Goal: Information Seeking & Learning: Learn about a topic

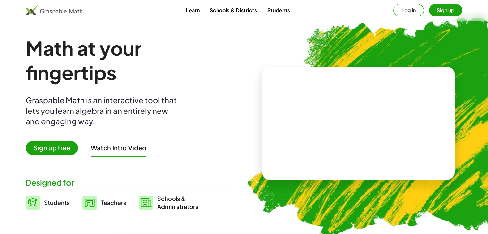
click at [444, 9] on button "Sign up" at bounding box center [445, 10] width 33 height 12
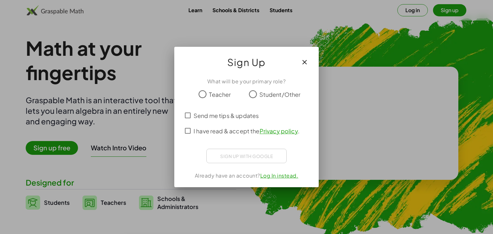
click at [209, 96] on span "Teacher" at bounding box center [220, 94] width 22 height 9
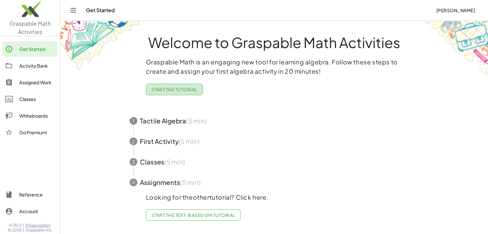
click at [180, 90] on span "Start the Tutorial" at bounding box center [174, 90] width 46 height 6
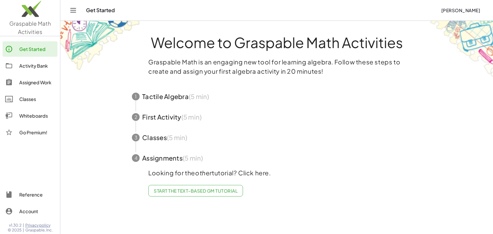
click at [174, 97] on span "button" at bounding box center [276, 96] width 305 height 21
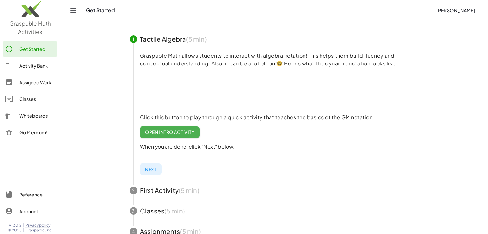
scroll to position [58, 0]
click at [182, 131] on span "Open Intro Activity" at bounding box center [170, 132] width 50 height 6
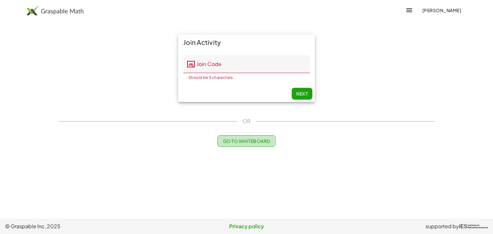
click at [228, 136] on button "Go to Whiteboard" at bounding box center [246, 141] width 58 height 12
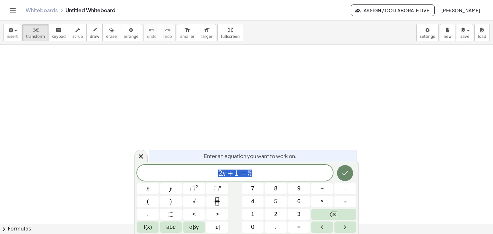
click at [352, 173] on button "Done" at bounding box center [345, 173] width 16 height 16
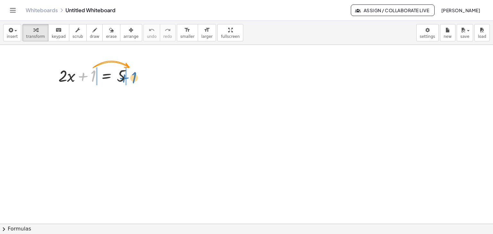
drag, startPoint x: 91, startPoint y: 77, endPoint x: 132, endPoint y: 79, distance: 41.4
click at [132, 79] on div at bounding box center [97, 75] width 85 height 22
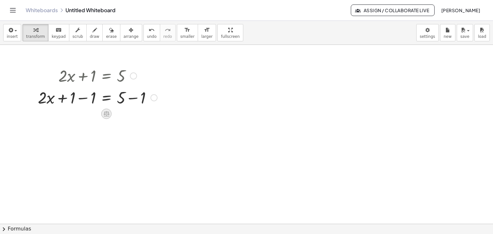
click at [107, 111] on icon at bounding box center [106, 113] width 7 height 7
click at [154, 98] on div at bounding box center [153, 97] width 7 height 7
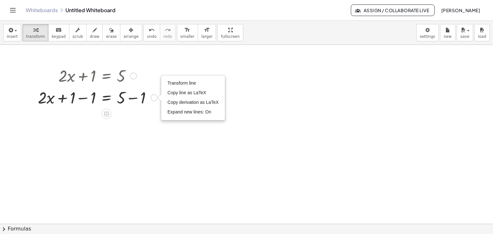
click at [154, 98] on div "Transform line Copy line as LaTeX Copy derivation as LaTeX Expand new lines: On" at bounding box center [153, 97] width 7 height 7
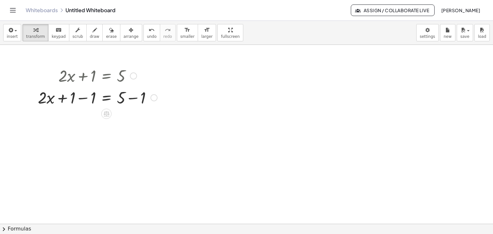
click at [131, 99] on div at bounding box center [98, 97] width 126 height 22
click at [83, 120] on div at bounding box center [98, 119] width 126 height 22
drag, startPoint x: 83, startPoint y: 122, endPoint x: 124, endPoint y: 134, distance: 42.4
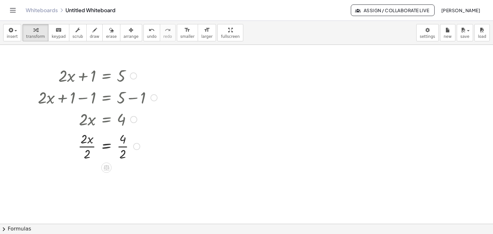
click at [86, 146] on div at bounding box center [98, 146] width 126 height 32
click at [123, 179] on div at bounding box center [98, 178] width 126 height 32
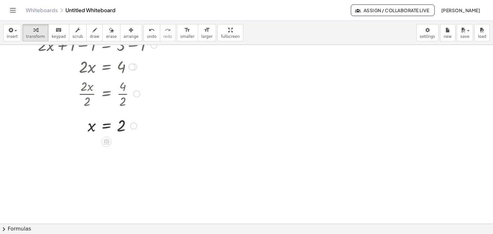
scroll to position [53, 0]
click at [106, 125] on div at bounding box center [98, 124] width 126 height 21
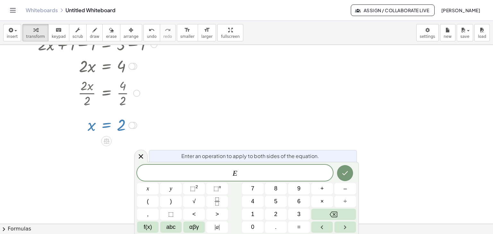
click at [243, 124] on div at bounding box center [246, 192] width 493 height 400
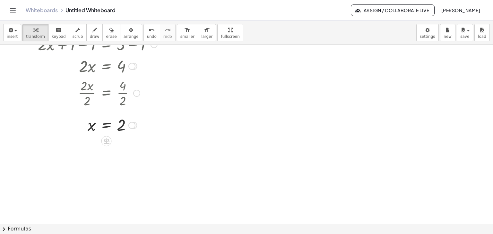
scroll to position [11, 0]
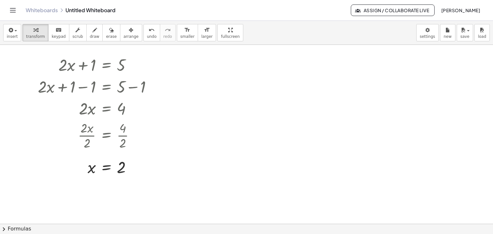
click at [203, 75] on div at bounding box center [246, 213] width 493 height 358
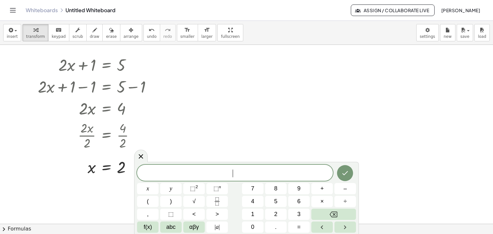
click at [203, 75] on div at bounding box center [246, 213] width 493 height 358
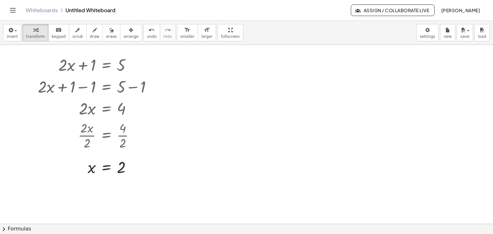
click at [220, 73] on div at bounding box center [246, 213] width 493 height 358
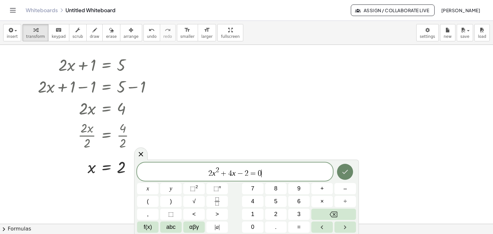
click at [347, 171] on icon "Done" at bounding box center [345, 172] width 6 height 4
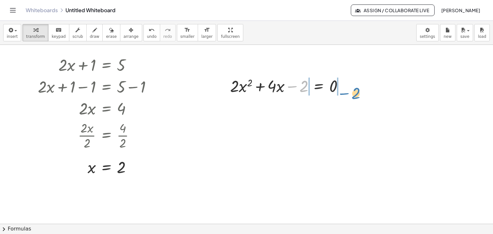
drag, startPoint x: 304, startPoint y: 88, endPoint x: 357, endPoint y: 94, distance: 53.0
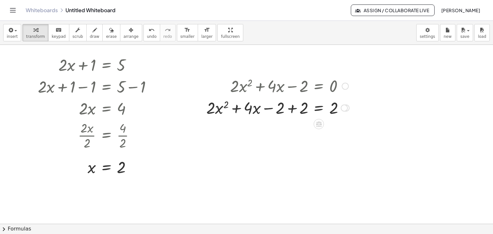
click at [293, 109] on div at bounding box center [277, 108] width 149 height 22
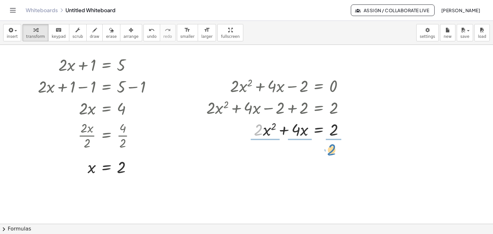
drag, startPoint x: 261, startPoint y: 133, endPoint x: 334, endPoint y: 153, distance: 75.8
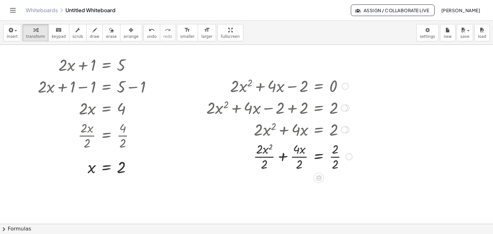
click at [263, 157] on div at bounding box center [279, 156] width 152 height 32
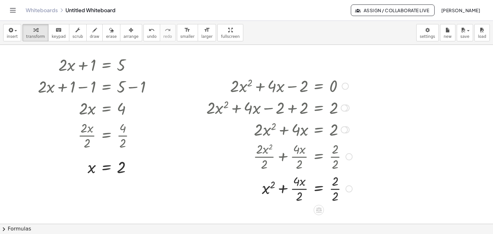
click at [298, 189] on div at bounding box center [279, 188] width 152 height 32
click at [335, 190] on div at bounding box center [279, 188] width 152 height 32
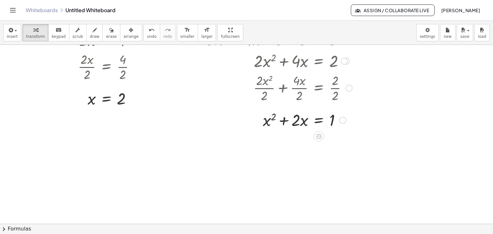
scroll to position [83, 0]
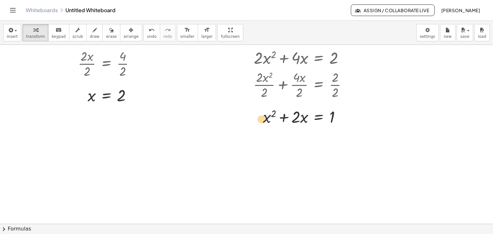
drag, startPoint x: 266, startPoint y: 120, endPoint x: 258, endPoint y: 121, distance: 8.5
click at [258, 121] on div at bounding box center [279, 117] width 152 height 22
drag, startPoint x: 303, startPoint y: 117, endPoint x: 330, endPoint y: 140, distance: 36.0
click at [334, 147] on div at bounding box center [279, 143] width 152 height 32
click at [299, 146] on div at bounding box center [279, 143] width 152 height 32
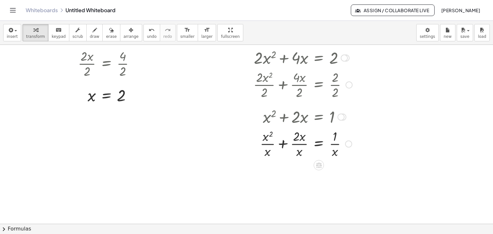
click at [295, 145] on div at bounding box center [279, 143] width 152 height 32
click at [269, 144] on div at bounding box center [279, 143] width 152 height 32
click at [296, 175] on div at bounding box center [279, 175] width 152 height 32
click at [297, 177] on div at bounding box center [279, 175] width 152 height 32
click at [333, 177] on div at bounding box center [279, 175] width 152 height 32
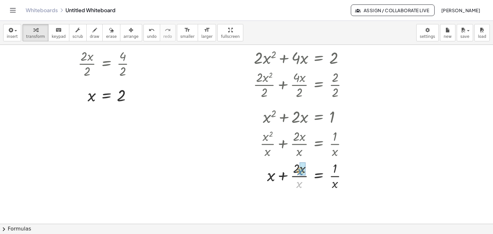
drag, startPoint x: 298, startPoint y: 187, endPoint x: 300, endPoint y: 174, distance: 12.9
click at [334, 176] on div at bounding box center [279, 175] width 152 height 32
drag, startPoint x: 334, startPoint y: 183, endPoint x: 334, endPoint y: 170, distance: 12.8
click at [334, 170] on div at bounding box center [279, 175] width 152 height 32
drag, startPoint x: 334, startPoint y: 185, endPoint x: 337, endPoint y: 167, distance: 17.8
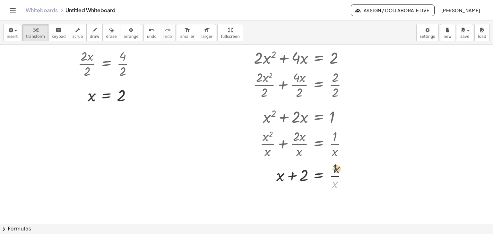
click at [337, 167] on div at bounding box center [279, 175] width 152 height 32
drag, startPoint x: 334, startPoint y: 185, endPoint x: 336, endPoint y: 169, distance: 15.5
click at [336, 169] on div at bounding box center [279, 175] width 152 height 32
click at [335, 176] on div at bounding box center [279, 175] width 152 height 32
click at [346, 176] on div at bounding box center [346, 176] width 7 height 7
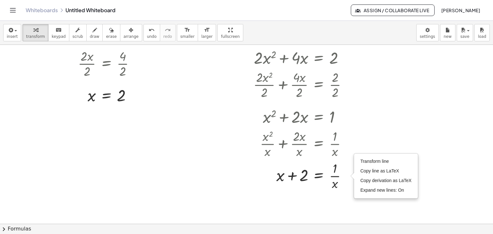
click at [345, 203] on div at bounding box center [246, 141] width 493 height 358
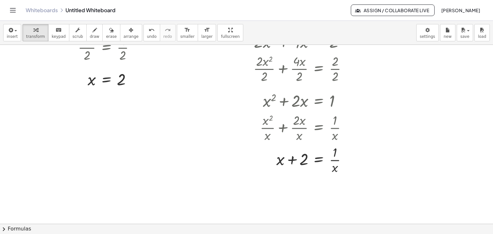
scroll to position [112, 0]
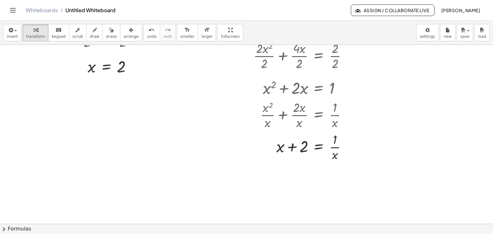
click at [179, 93] on div at bounding box center [246, 112] width 493 height 358
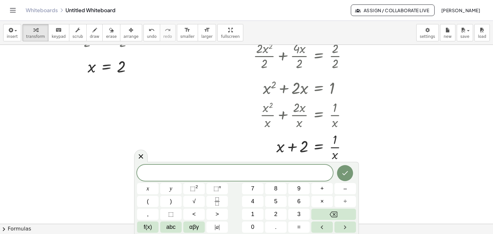
click at [192, 61] on div at bounding box center [246, 112] width 493 height 358
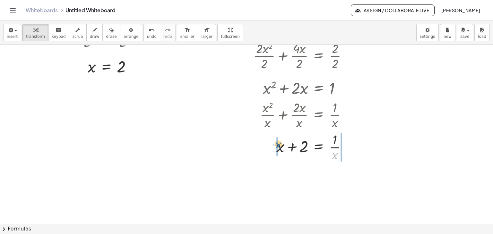
drag, startPoint x: 334, startPoint y: 156, endPoint x: 277, endPoint y: 145, distance: 57.8
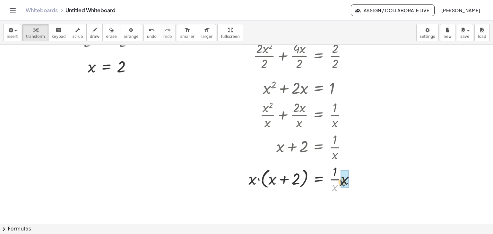
drag, startPoint x: 336, startPoint y: 188, endPoint x: 344, endPoint y: 182, distance: 9.7
drag, startPoint x: 334, startPoint y: 180, endPoint x: 253, endPoint y: 183, distance: 80.9
click at [253, 183] on div at bounding box center [279, 179] width 152 height 24
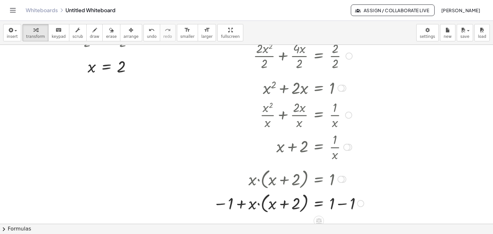
click at [332, 203] on div at bounding box center [285, 203] width 164 height 24
click at [345, 206] on div at bounding box center [285, 203] width 164 height 24
click at [231, 205] on div at bounding box center [279, 203] width 152 height 24
click at [223, 205] on div at bounding box center [279, 203] width 152 height 24
click at [238, 203] on div at bounding box center [279, 203] width 152 height 24
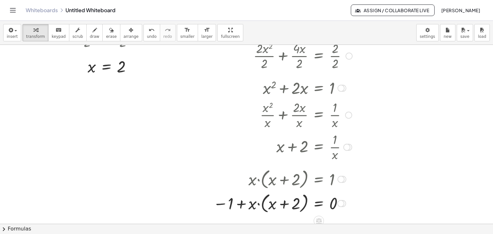
click at [249, 206] on div at bounding box center [279, 203] width 152 height 24
click at [266, 205] on div at bounding box center [279, 203] width 152 height 24
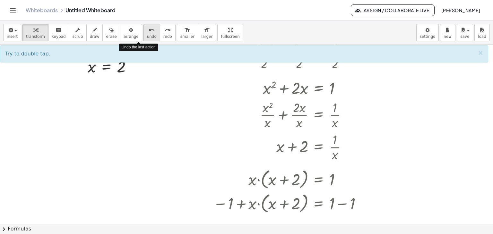
click at [147, 35] on span "undo" at bounding box center [152, 36] width 10 height 4
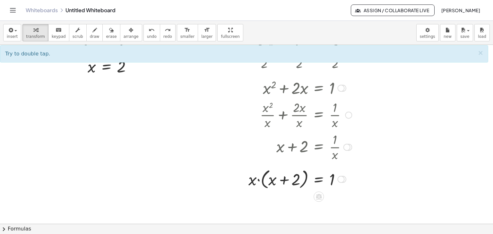
click at [345, 179] on div at bounding box center [342, 179] width 7 height 7
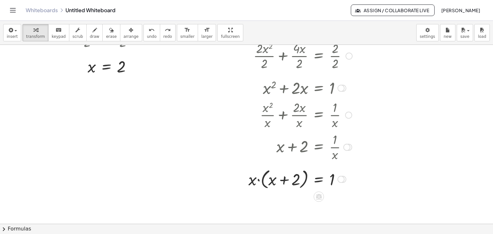
click at [345, 179] on div at bounding box center [342, 179] width 7 height 7
drag, startPoint x: 286, startPoint y: 185, endPoint x: 274, endPoint y: 183, distance: 11.3
click at [274, 183] on div at bounding box center [279, 179] width 152 height 24
drag, startPoint x: 266, startPoint y: 181, endPoint x: 368, endPoint y: 193, distance: 102.7
click at [368, 193] on div "+ · 2 · x + 1 = 5 + · 2 · x + 1 − 1 = + 5 − 1 + · 2 · x + 1 − 1 = 4 + · 2 · x +…" at bounding box center [246, 112] width 493 height 358
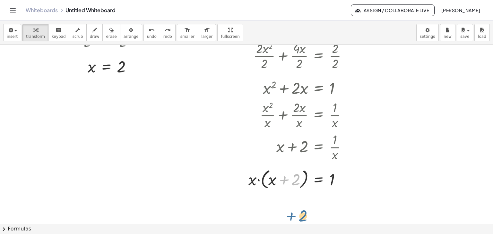
drag, startPoint x: 286, startPoint y: 179, endPoint x: 292, endPoint y: 212, distance: 34.3
click at [293, 215] on div "+ · 2 · x + 1 = 5 + · 2 · x + 1 − 1 = + 5 − 1 + · 2 · x + 1 − 1 = 4 + · 2 · x +…" at bounding box center [246, 112] width 493 height 358
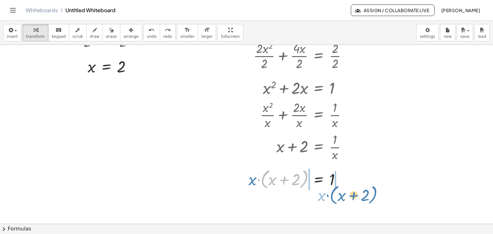
drag, startPoint x: 266, startPoint y: 178, endPoint x: 335, endPoint y: 194, distance: 71.1
click at [335, 194] on div "+ · 2 · x + 1 = 5 + · 2 · x + 1 − 1 = + 5 − 1 + · 2 · x + 1 − 1 = 4 + · 2 · x +…" at bounding box center [246, 112] width 493 height 358
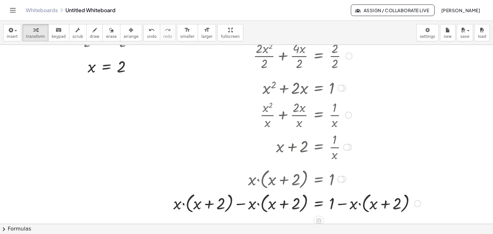
click at [241, 203] on div at bounding box center [297, 203] width 254 height 24
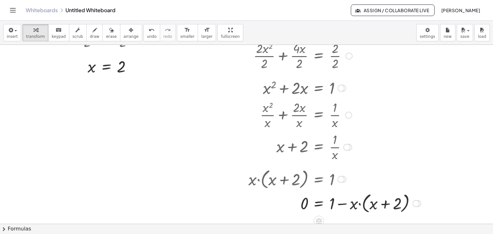
click at [355, 206] on div at bounding box center [313, 203] width 221 height 24
click at [347, 204] on div at bounding box center [313, 203] width 221 height 24
click at [373, 207] on div at bounding box center [313, 203] width 221 height 24
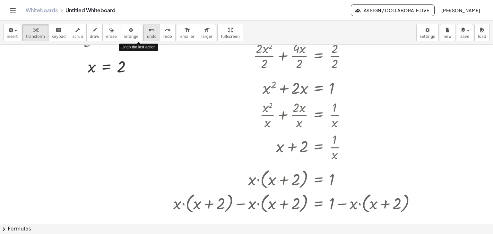
click at [149, 32] on icon "undo" at bounding box center [152, 30] width 6 height 8
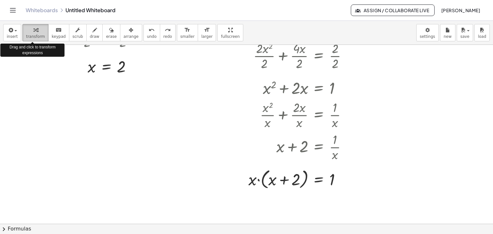
click at [35, 32] on div "button" at bounding box center [35, 30] width 19 height 8
click at [17, 34] on button "insert" at bounding box center [12, 32] width 18 height 17
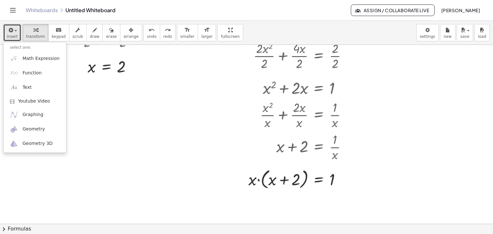
click at [102, 134] on div at bounding box center [246, 112] width 493 height 358
